Goal: Task Accomplishment & Management: Manage account settings

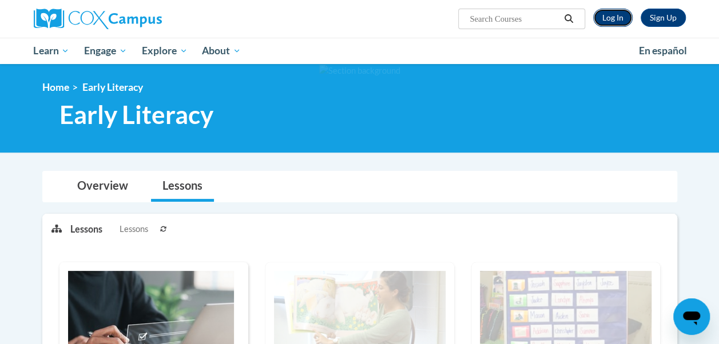
click at [610, 19] on link "Log In" at bounding box center [612, 18] width 39 height 18
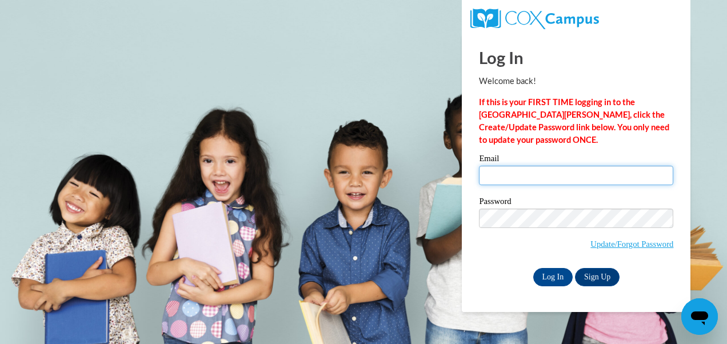
click at [551, 170] on input "Email" at bounding box center [576, 175] width 194 height 19
type input "kkagan@students.kennesaw.edu"
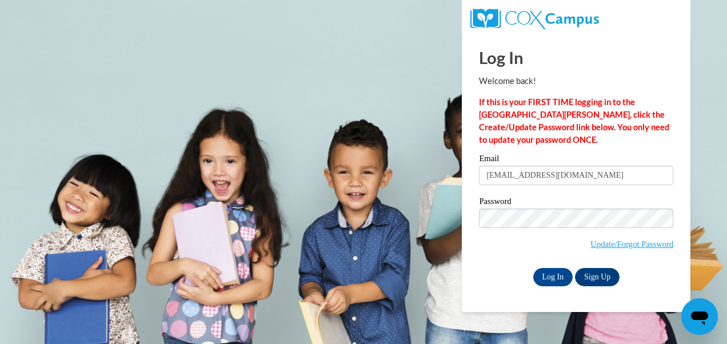
click at [523, 206] on label "Password" at bounding box center [576, 202] width 194 height 11
click at [559, 270] on input "Log In" at bounding box center [554, 277] width 40 height 18
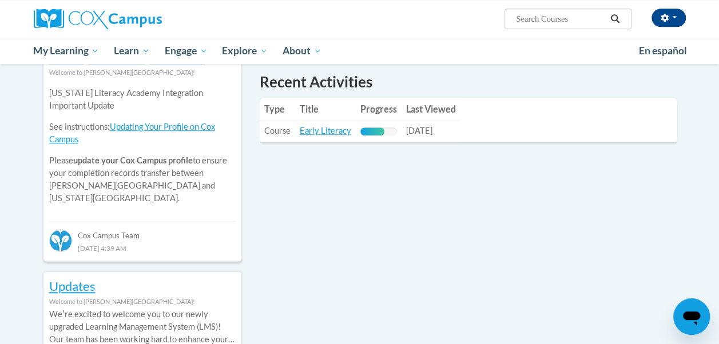
scroll to position [407, 0]
